Goal: Navigation & Orientation: Find specific page/section

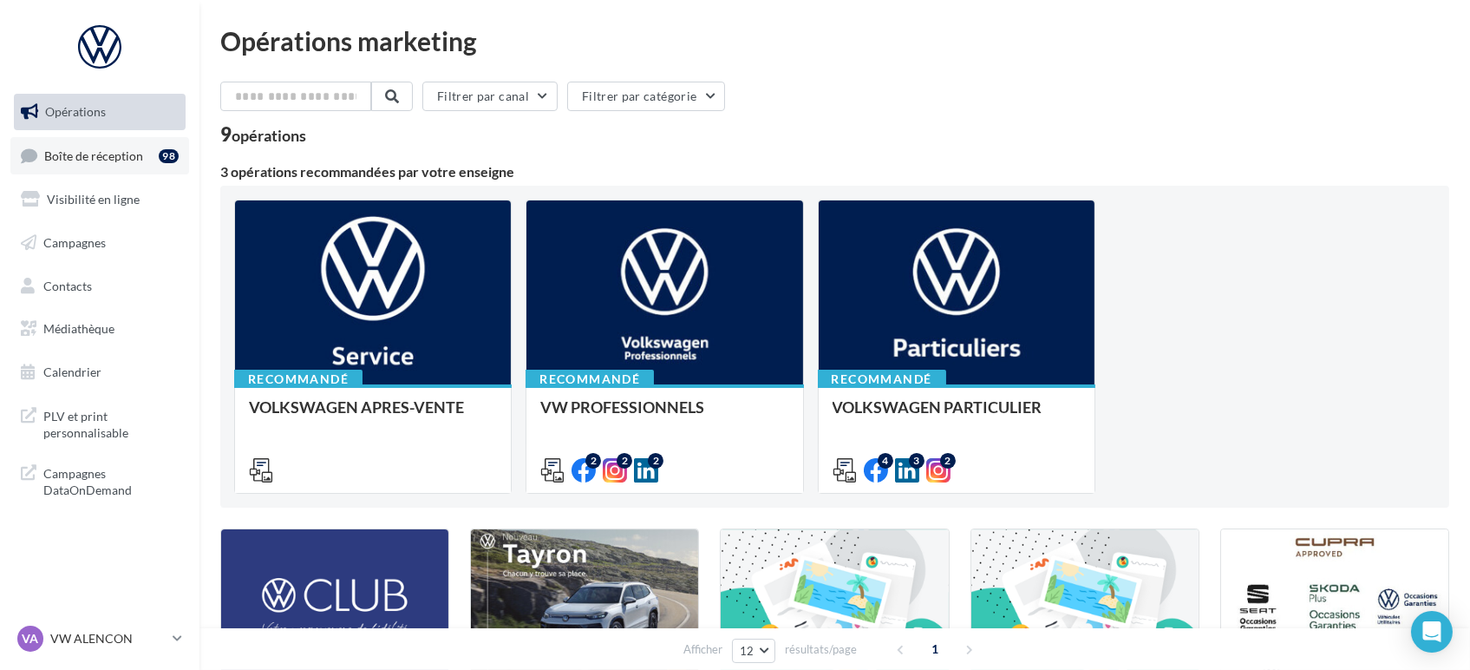
click at [123, 142] on link "Boîte de réception 98" at bounding box center [99, 155] width 179 height 37
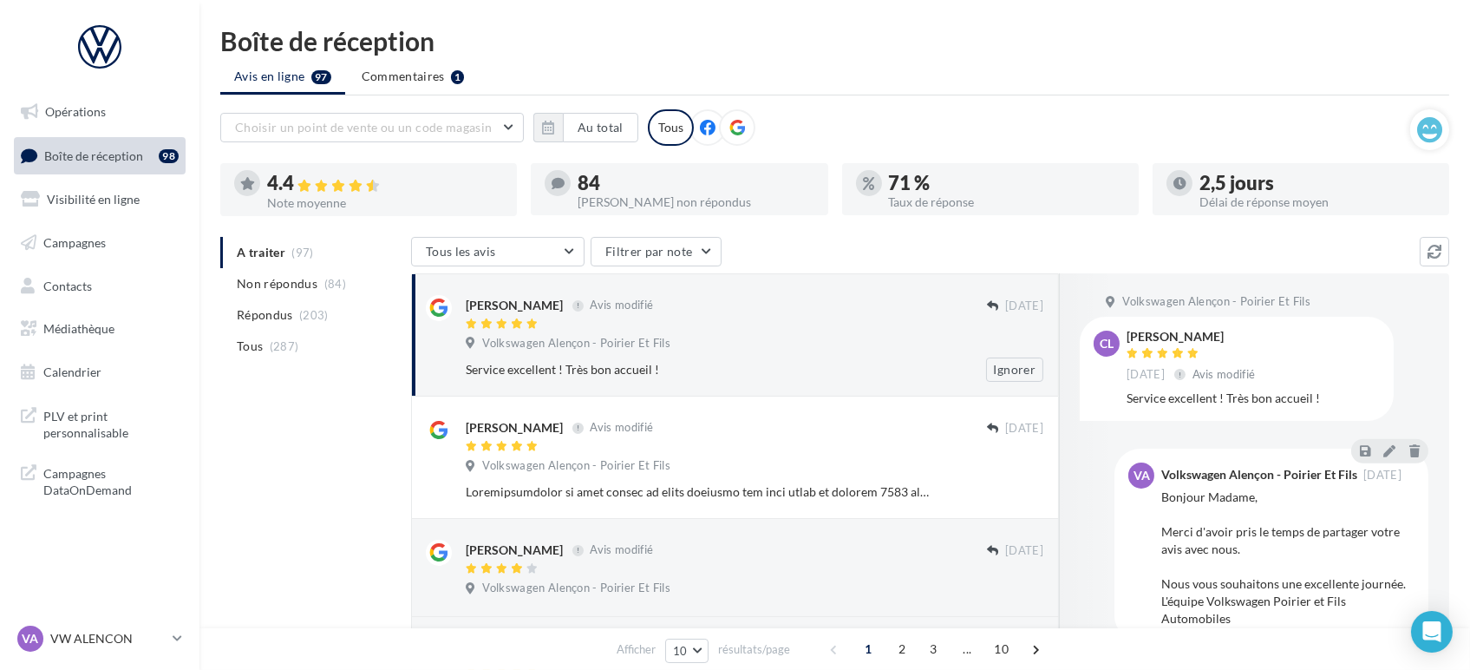
click at [746, 337] on div "Volkswagen Alençon - Poirier Et Fils" at bounding box center [755, 345] width 578 height 19
click at [118, 637] on p "VW ALENCON" at bounding box center [107, 638] width 115 height 17
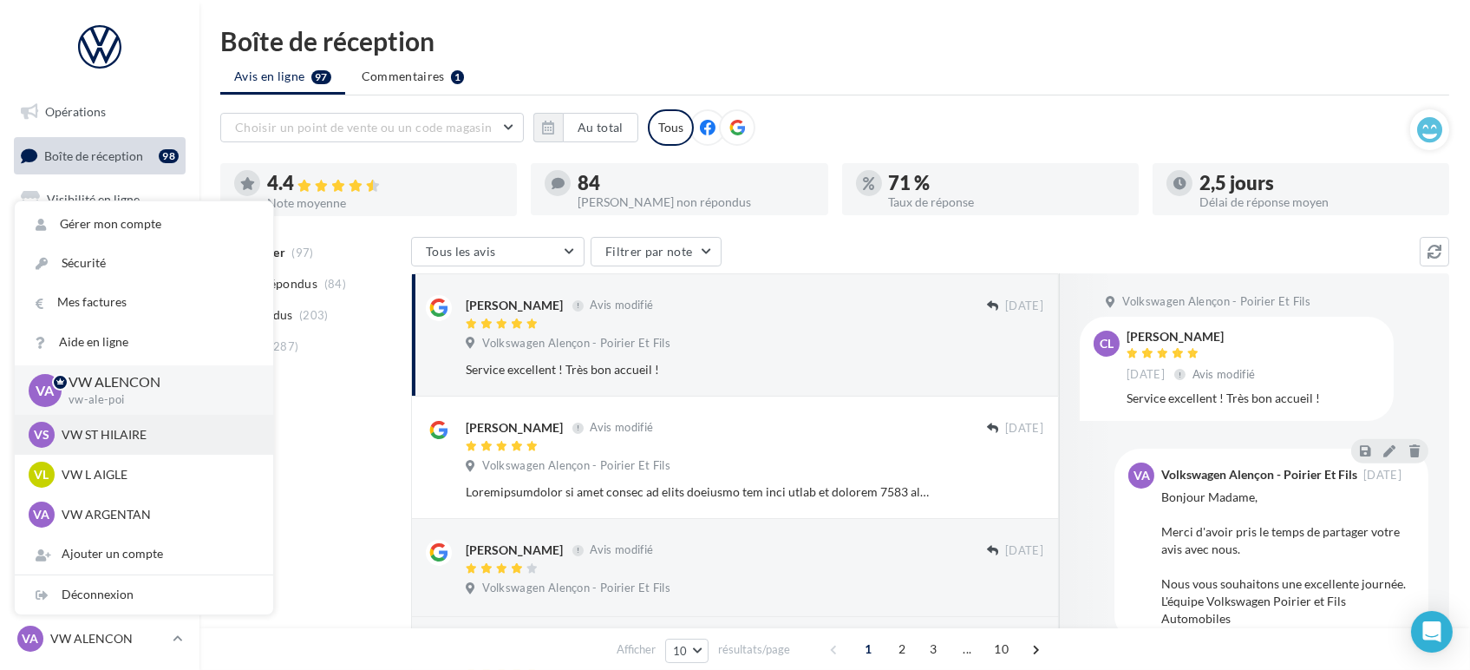
click at [141, 431] on p "VW ST HILAIRE" at bounding box center [157, 434] width 191 height 17
